Goal: Navigation & Orientation: Find specific page/section

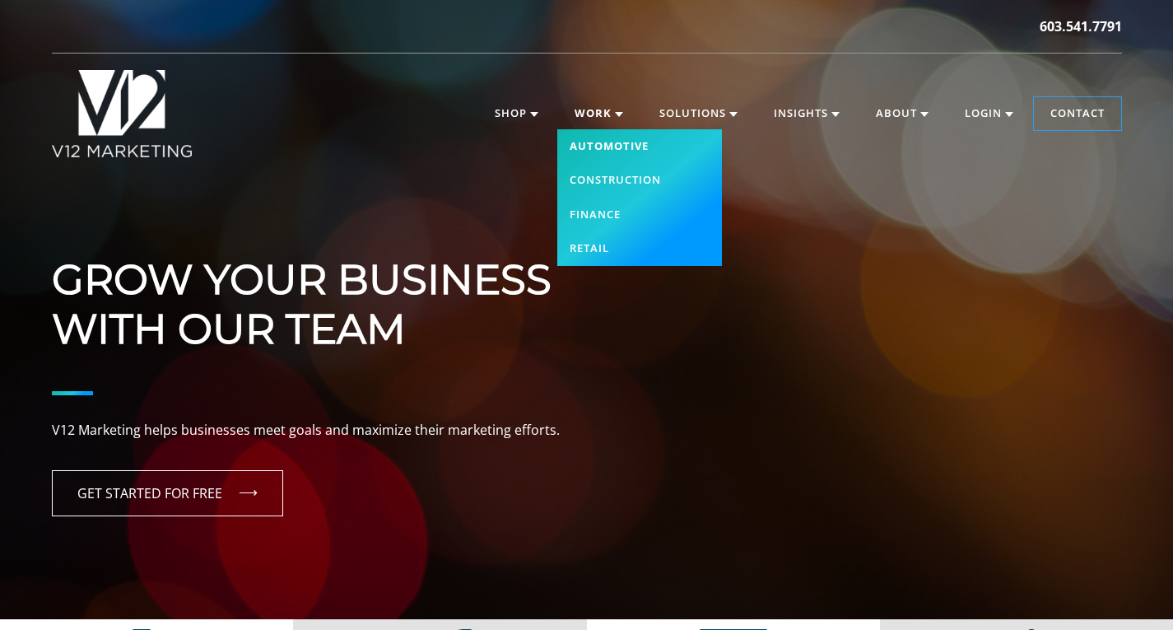
click at [591, 146] on link "Automotive" at bounding box center [639, 146] width 165 height 35
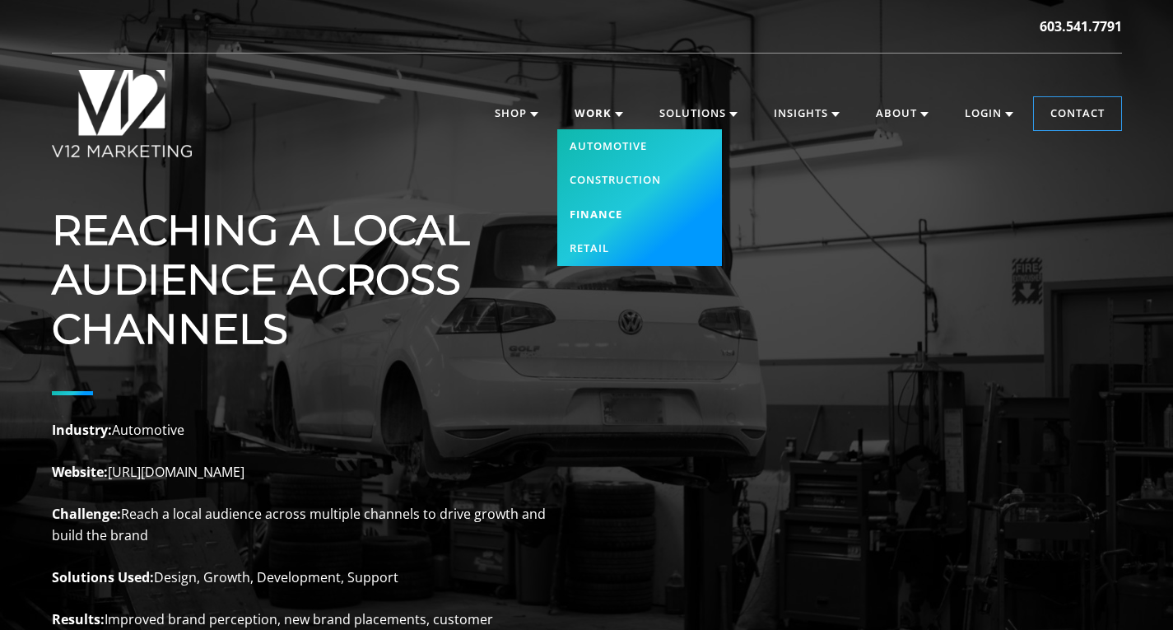
click at [613, 212] on link "Finance" at bounding box center [639, 215] width 165 height 35
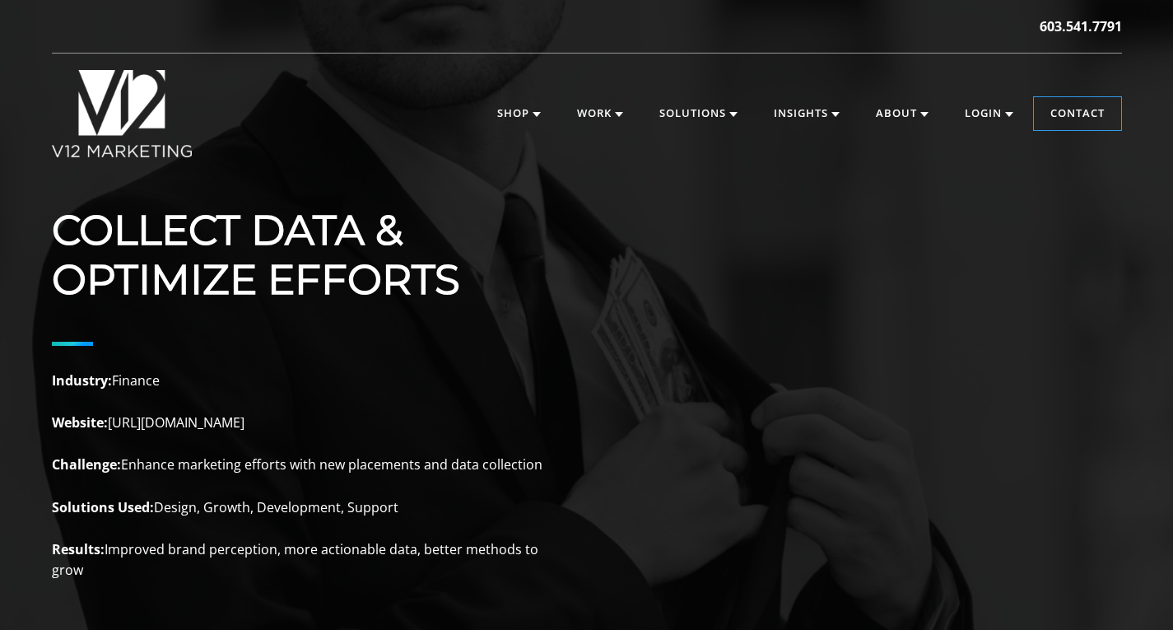
click at [109, 109] on img at bounding box center [122, 113] width 141 height 87
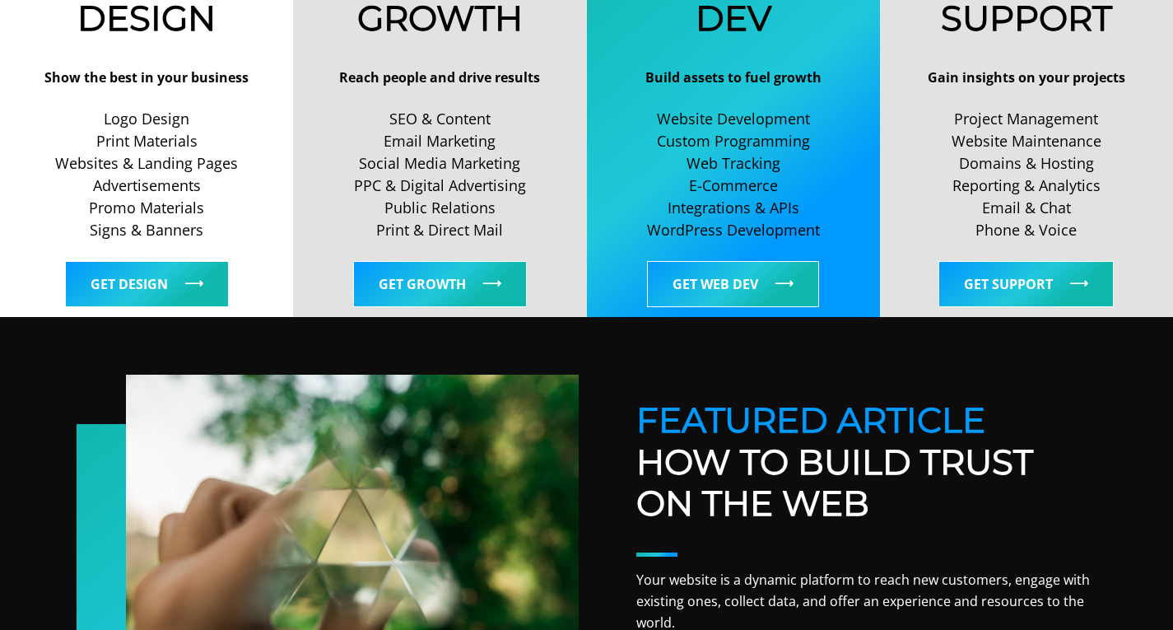
scroll to position [714, 0]
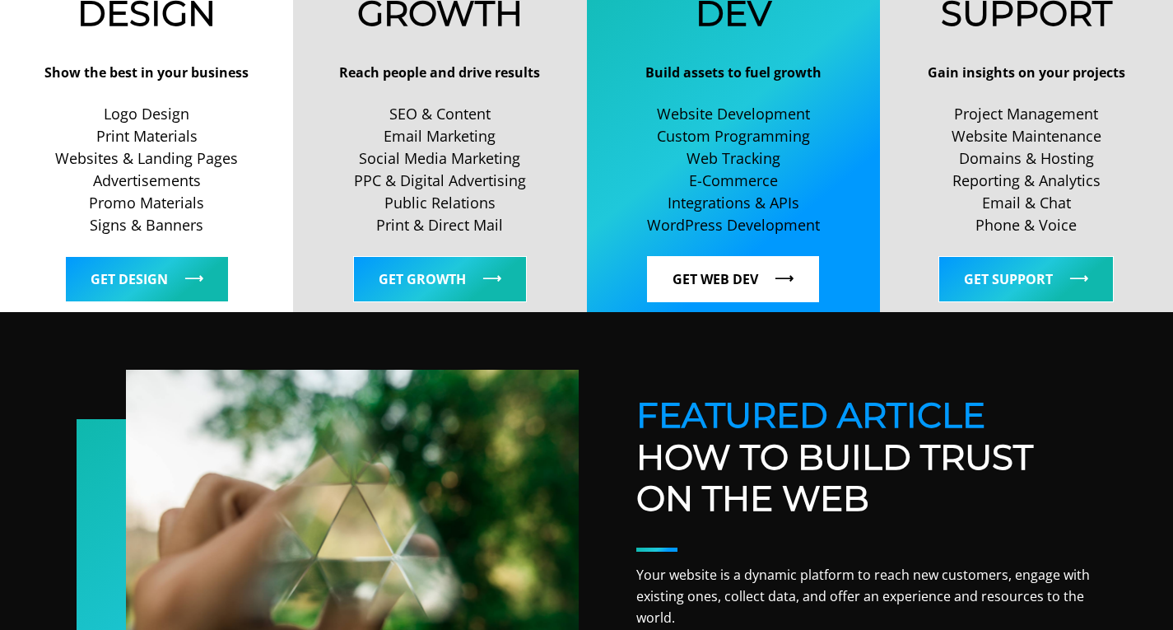
click at [679, 279] on link "Get Web Dev" at bounding box center [733, 279] width 172 height 46
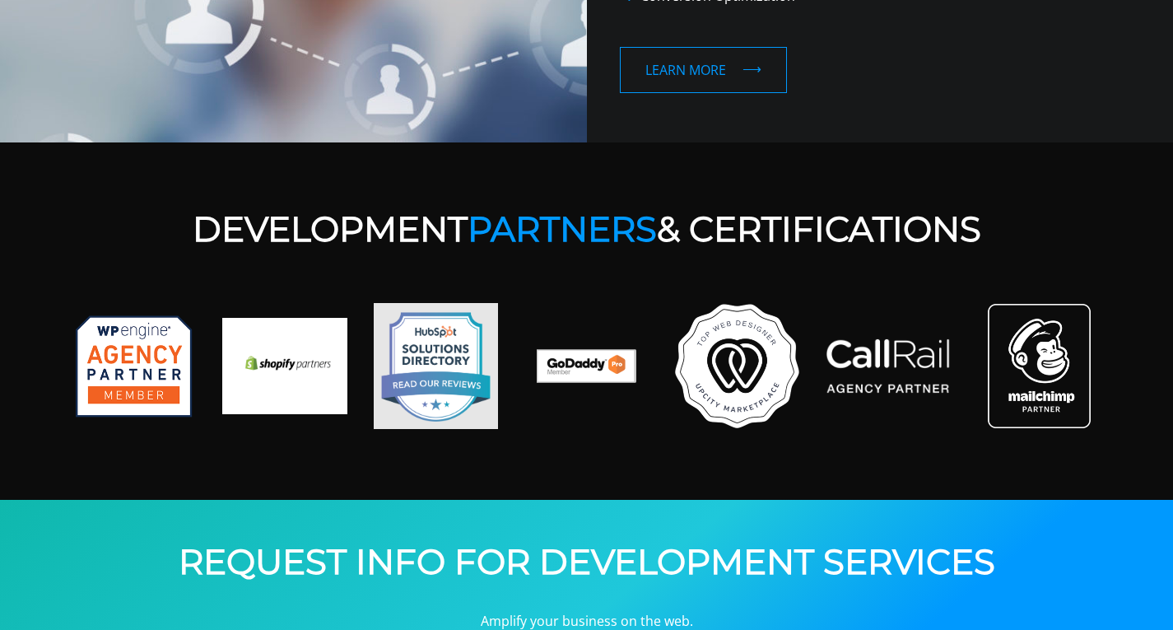
scroll to position [2099, 0]
